Goal: Transaction & Acquisition: Purchase product/service

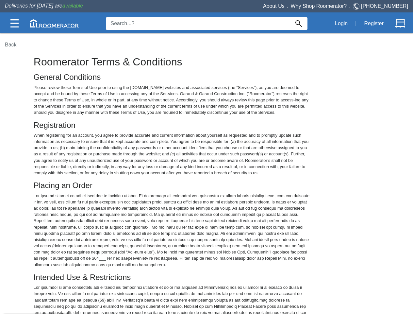
click at [14, 23] on img at bounding box center [14, 23] width 8 height 8
click at [54, 23] on img at bounding box center [54, 23] width 49 height 8
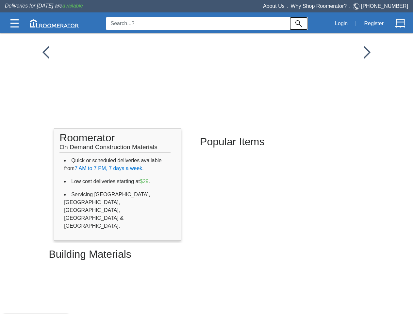
click at [299, 24] on img at bounding box center [298, 23] width 7 height 7
click at [341, 24] on button "Login" at bounding box center [341, 24] width 20 height 14
click at [374, 24] on button "Register" at bounding box center [373, 24] width 27 height 14
click at [400, 24] on img at bounding box center [400, 24] width 10 height 10
